Goal: Ask a question

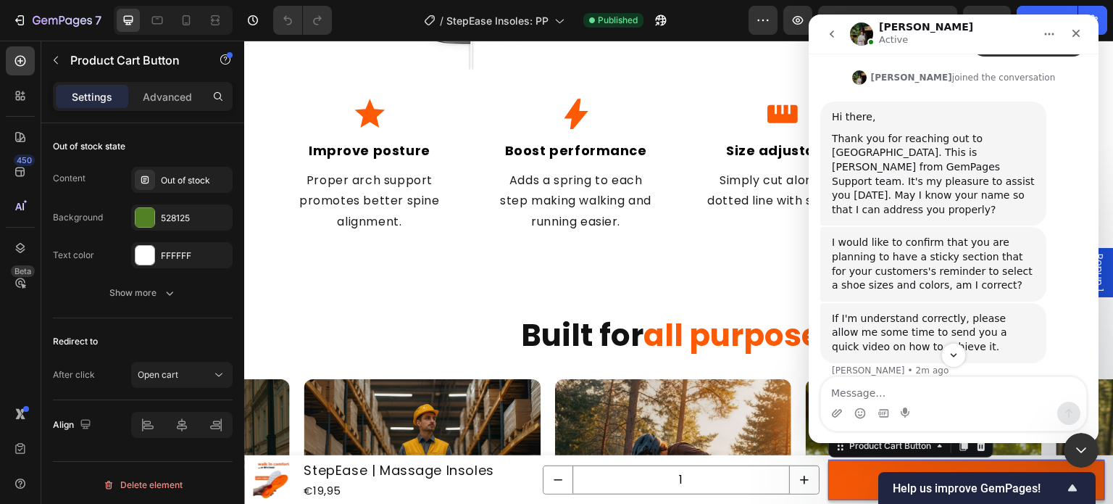
scroll to position [467, 0]
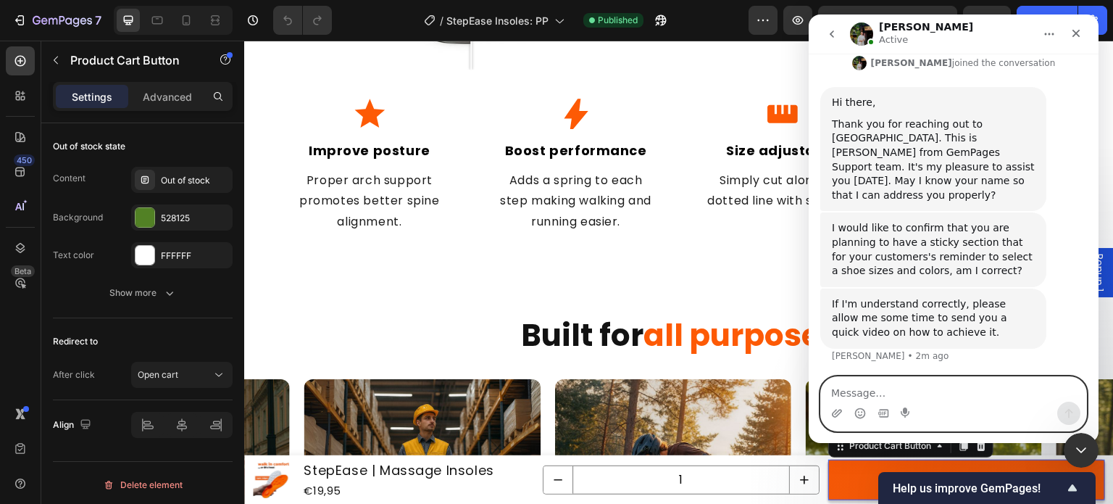
paste textarea "[URL][DOMAIN_NAME]"
type textarea "[URL][DOMAIN_NAME]"
type textarea "Z"
type textarea "Y"
type textarea "O"
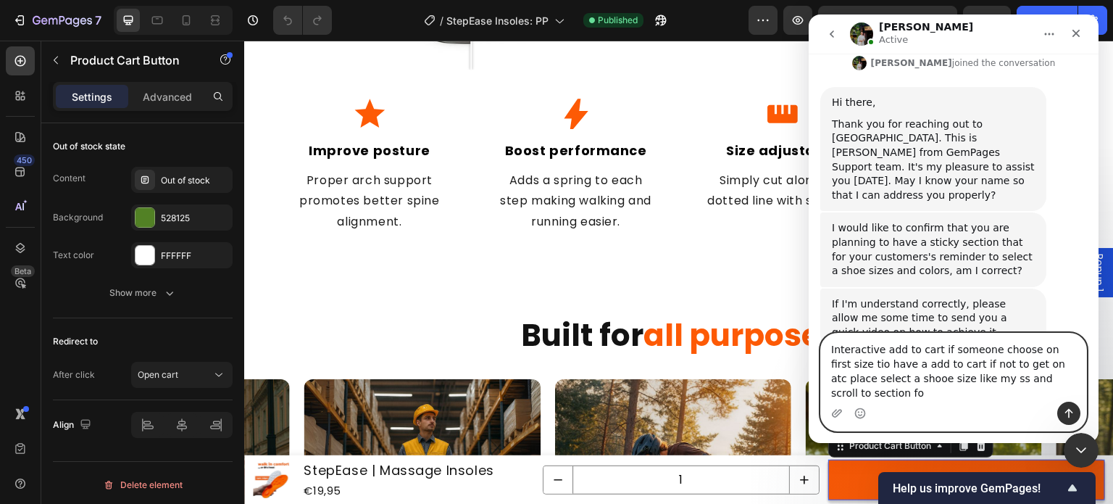
scroll to position [441, 0]
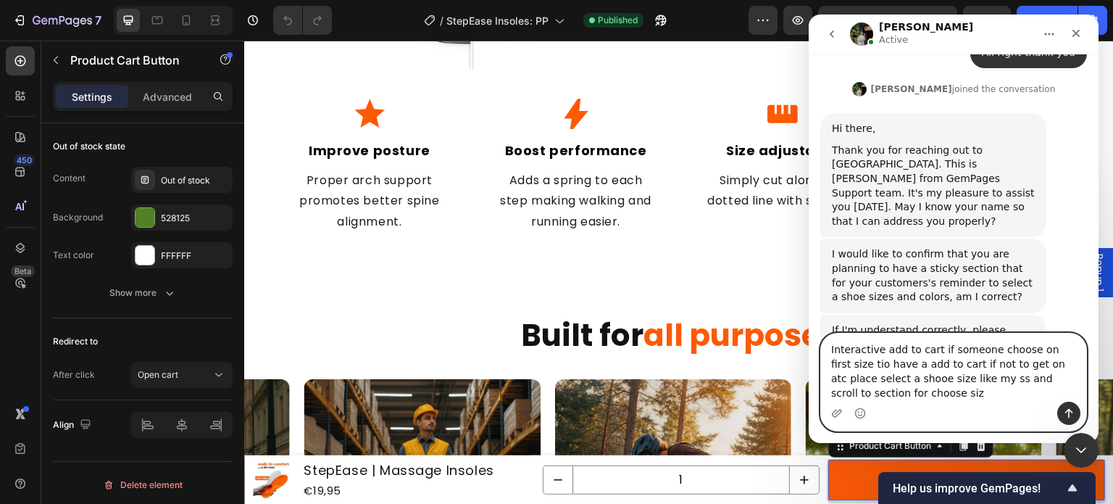
type textarea "Interactive add to cart if someone choose on first size tio have a add to cart …"
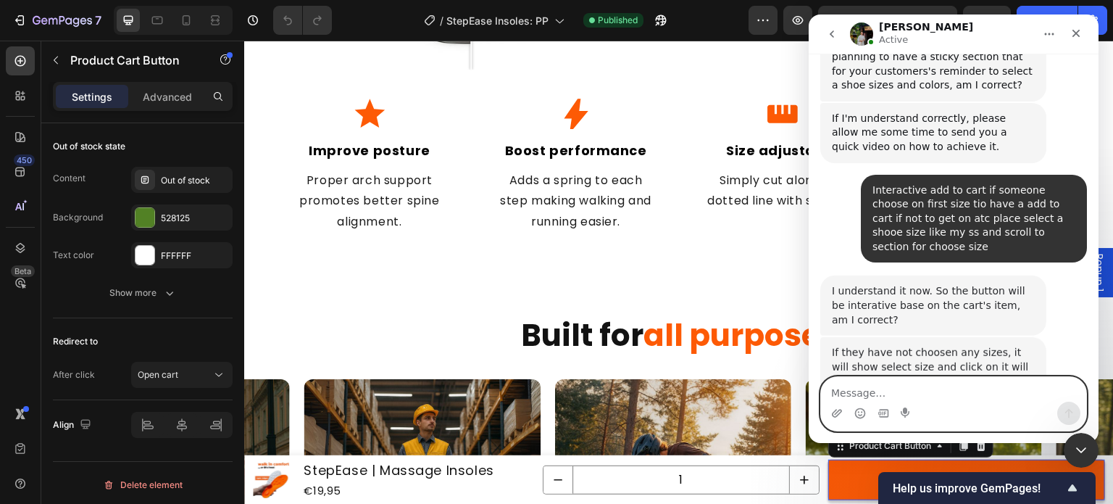
scroll to position [658, 0]
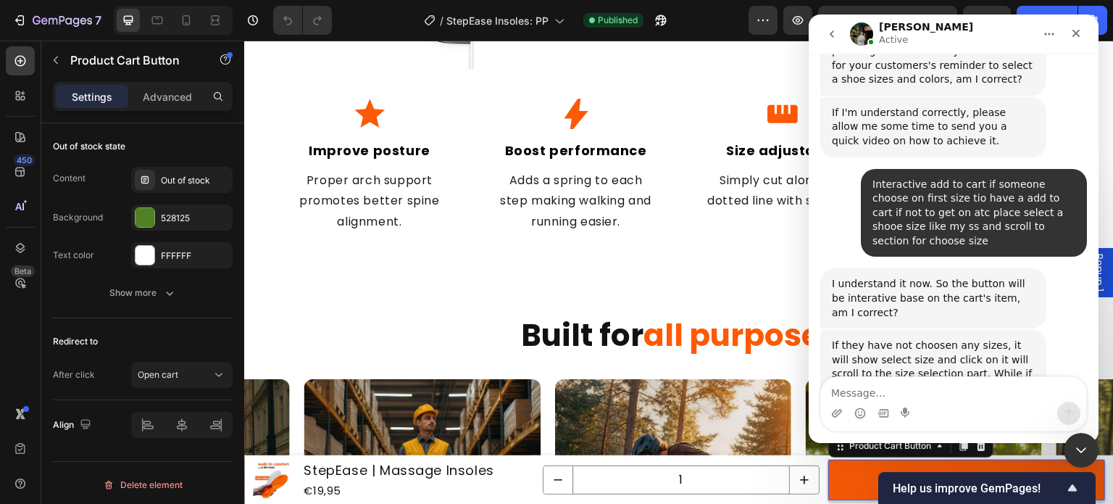
click at [854, 338] on div "If they have not choosen any sizes, it will show select size and click on it wi…" at bounding box center [933, 373] width 203 height 71
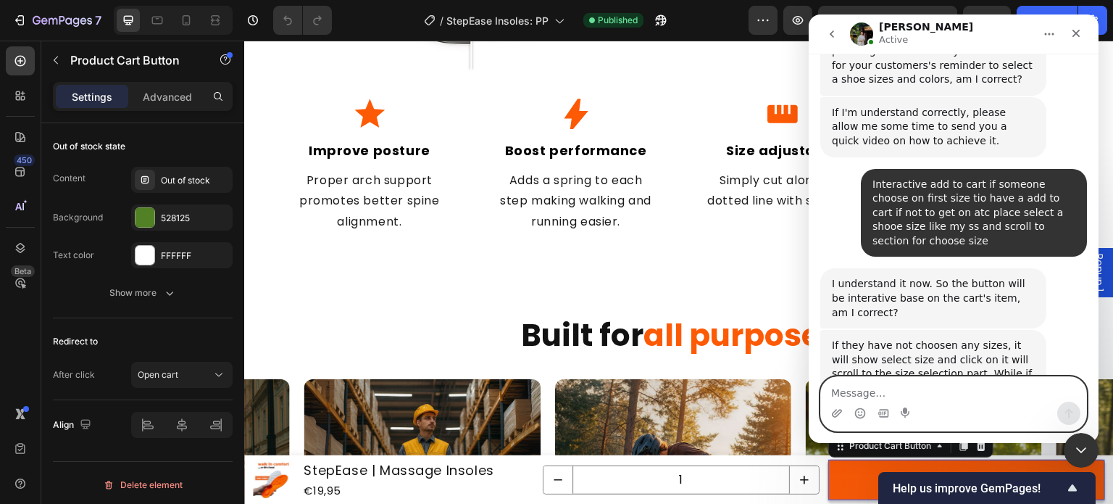
click at [888, 395] on textarea "Message…" at bounding box center [953, 389] width 265 height 25
type textarea "z"
type textarea "yess"
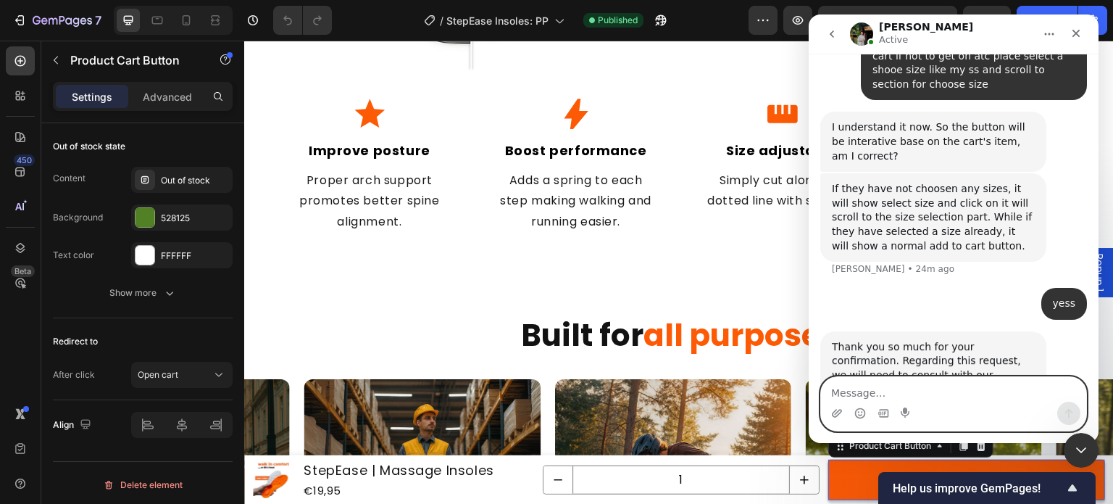
scroll to position [816, 0]
